Goal: Information Seeking & Learning: Find specific fact

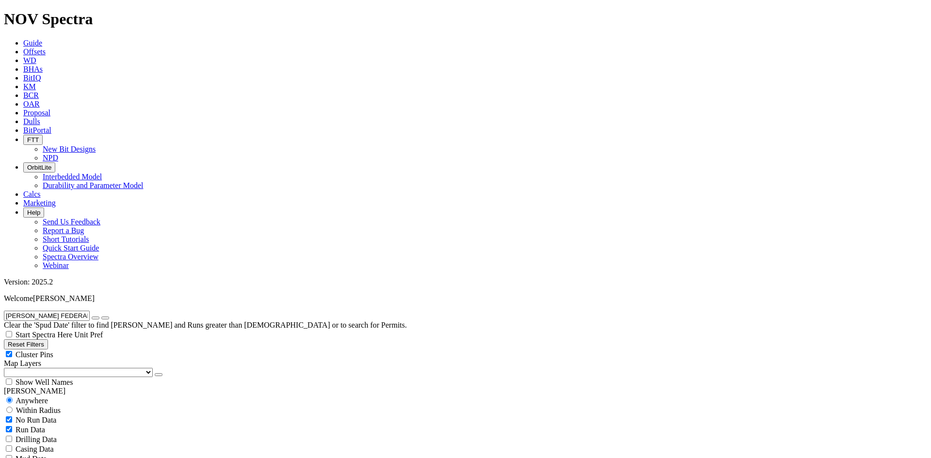
click at [96, 318] on icon "button" at bounding box center [96, 318] width 0 height 0
radio input "false"
radio input "true"
click at [43, 311] on input "text" at bounding box center [47, 316] width 86 height 10
type input "DMMM"
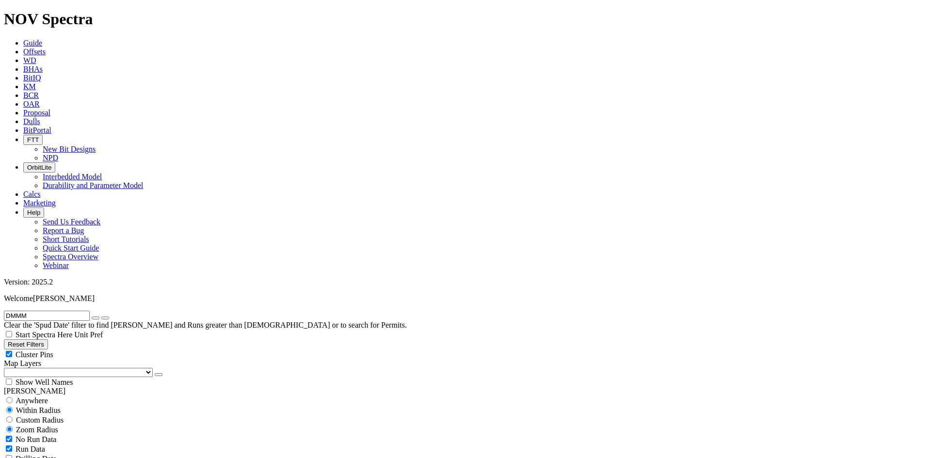
click at [19, 396] on div "Anywhere" at bounding box center [465, 401] width 923 height 10
radio input "true"
radio input "false"
